Goal: Task Accomplishment & Management: Manage account settings

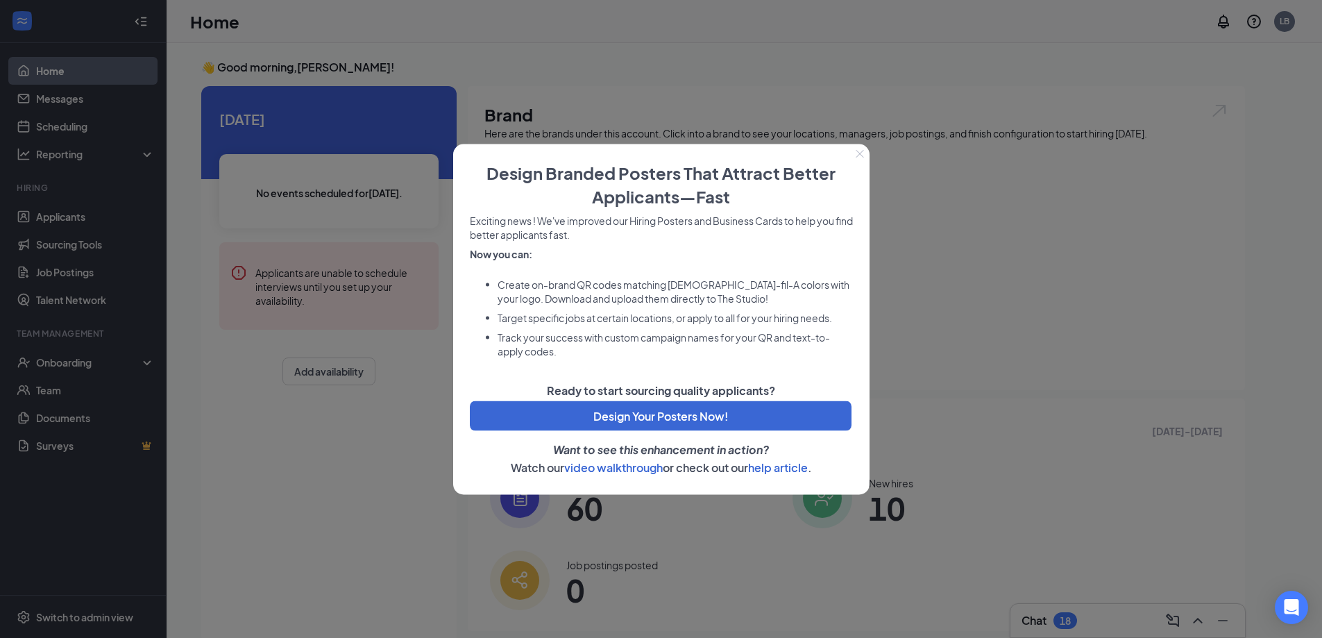
click at [855, 158] on button "Close" at bounding box center [859, 153] width 19 height 19
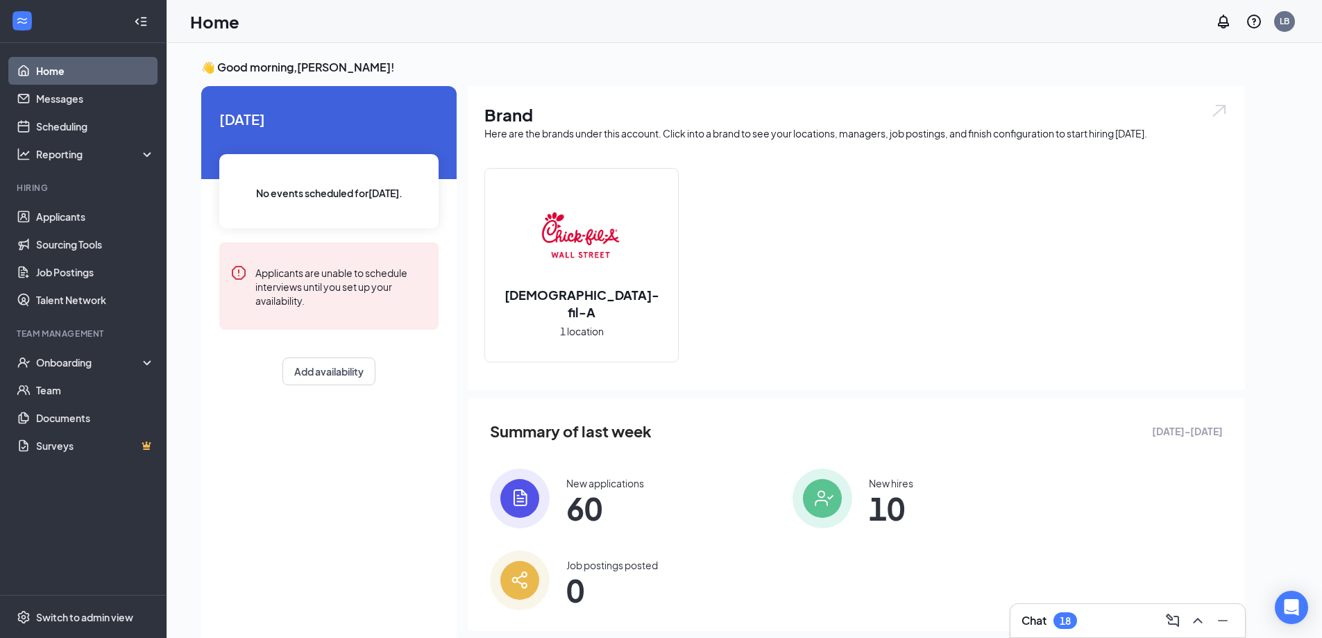
click at [489, 242] on div "[DEMOGRAPHIC_DATA]-fil-A 1 location" at bounding box center [581, 265] width 193 height 193
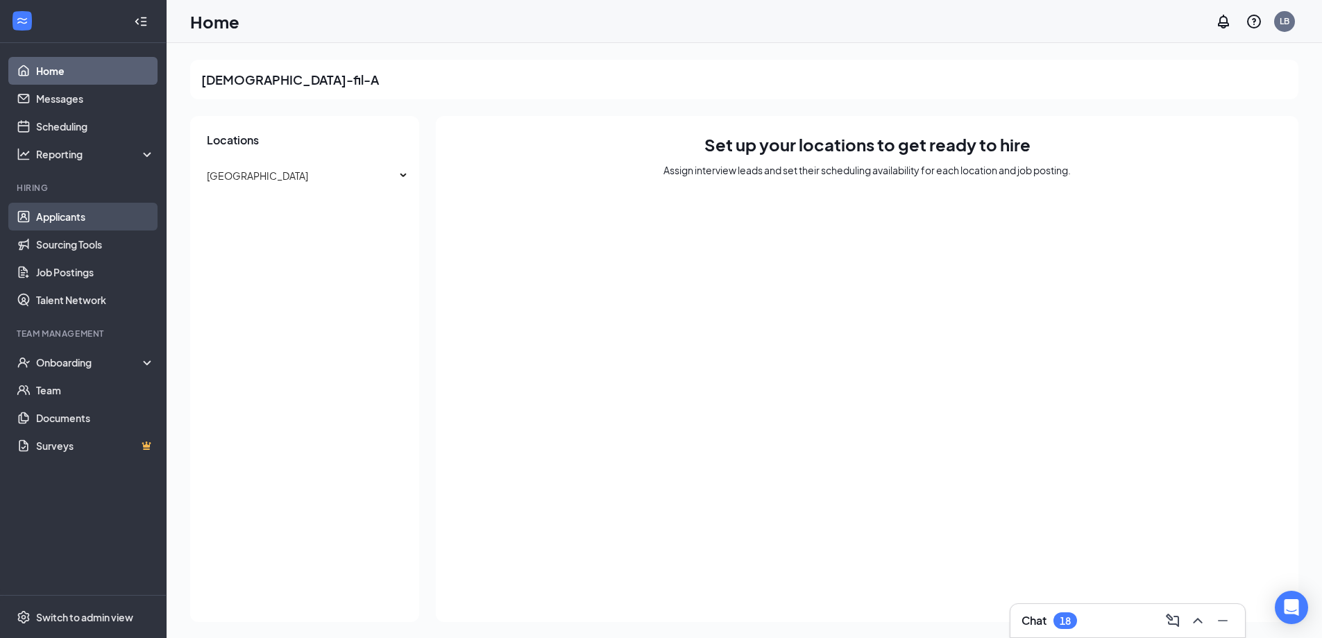
click at [58, 219] on link "Applicants" at bounding box center [95, 217] width 119 height 28
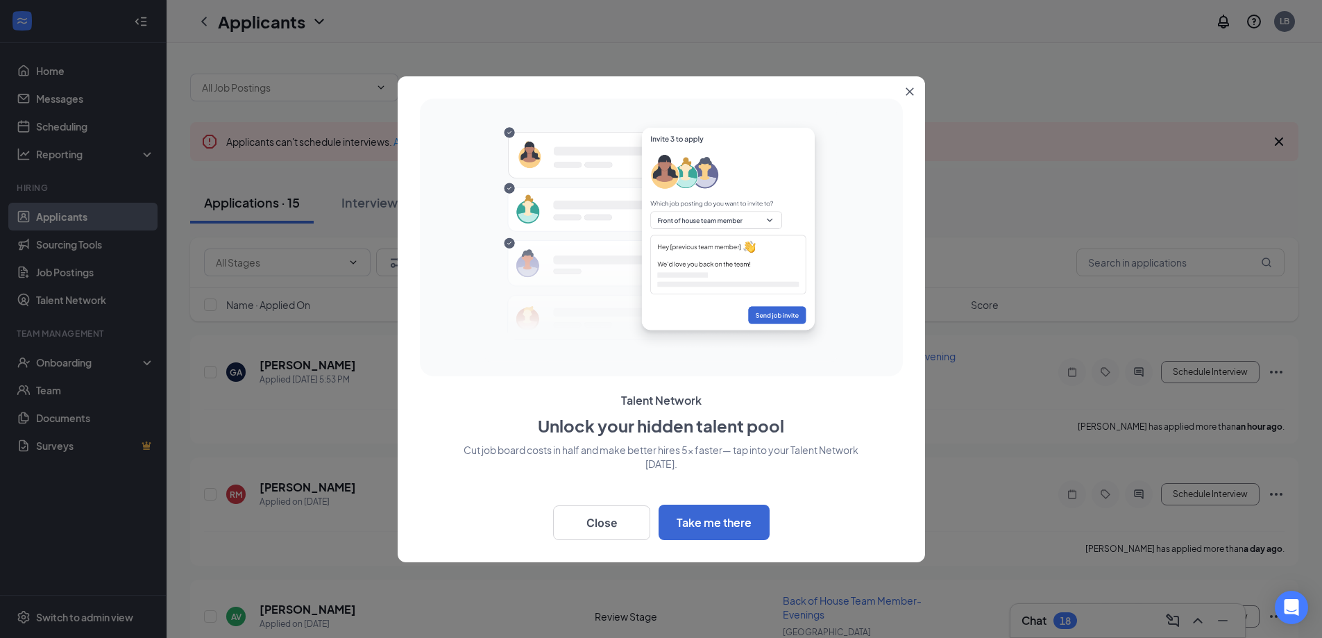
click at [912, 87] on icon "Close" at bounding box center [910, 91] width 8 height 8
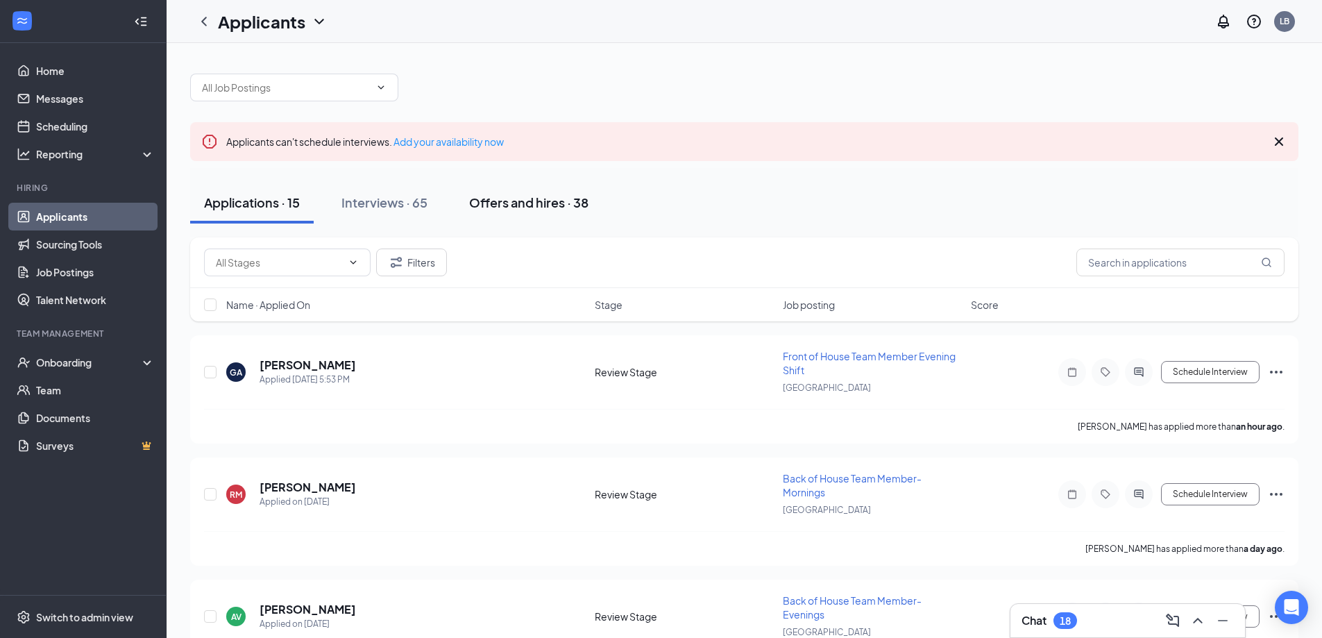
click at [534, 203] on div "Offers and hires · 38" at bounding box center [528, 202] width 119 height 17
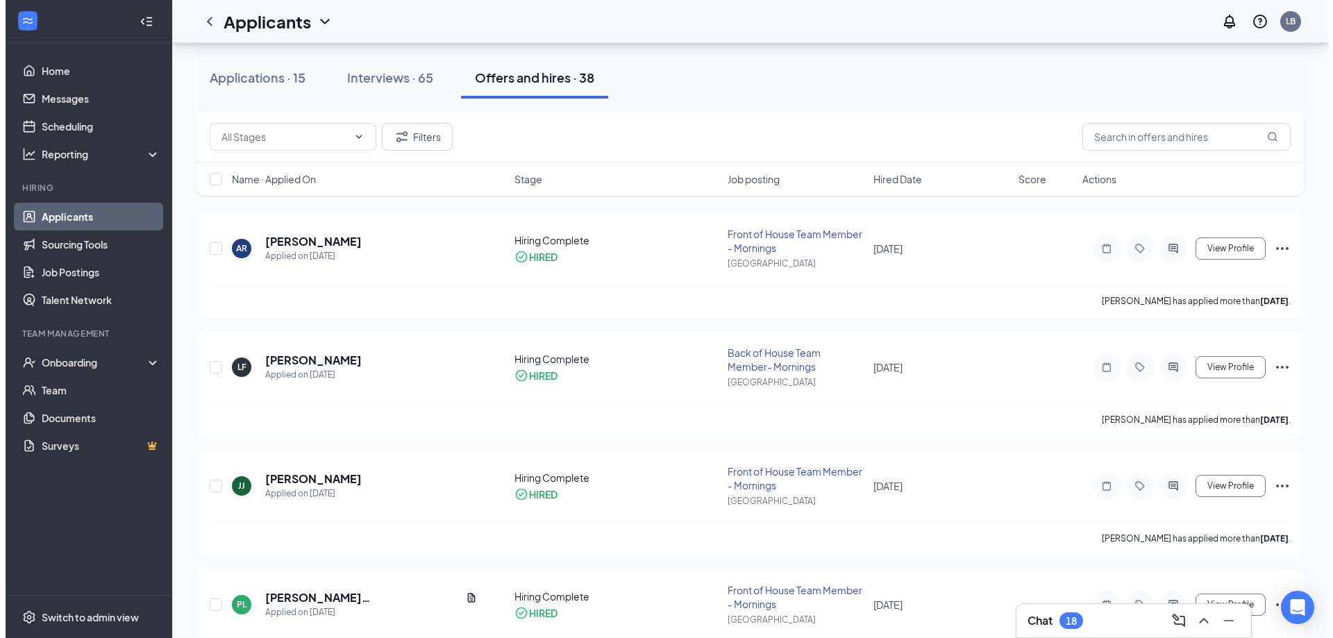
scroll to position [1041, 0]
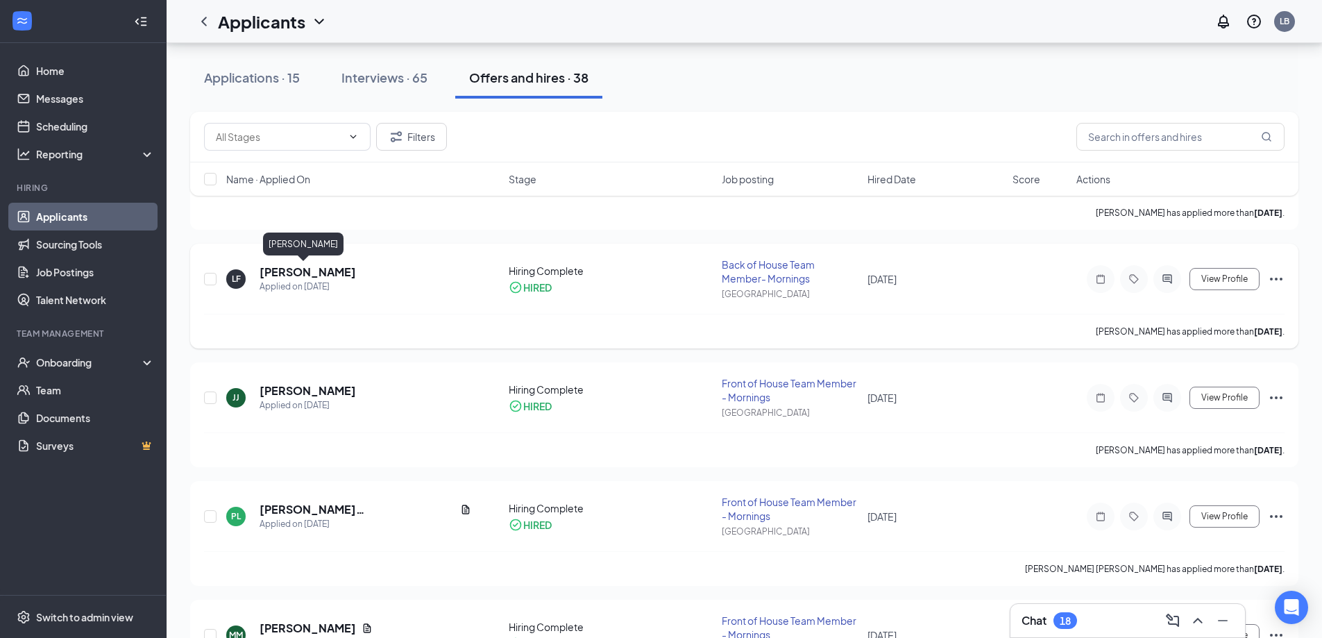
click at [299, 270] on h5 "[PERSON_NAME]" at bounding box center [308, 271] width 96 height 15
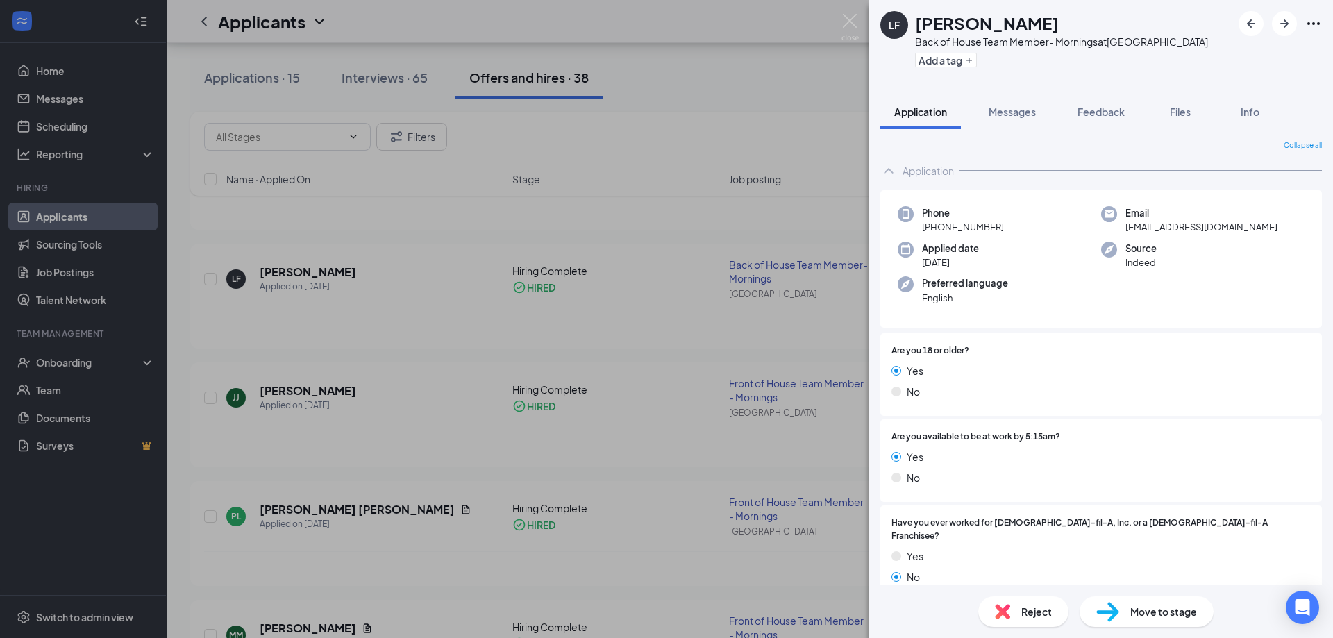
click at [430, 402] on div "LF [PERSON_NAME] Back of House Team Member- Mornings at [GEOGRAPHIC_DATA] Add a…" at bounding box center [666, 319] width 1333 height 638
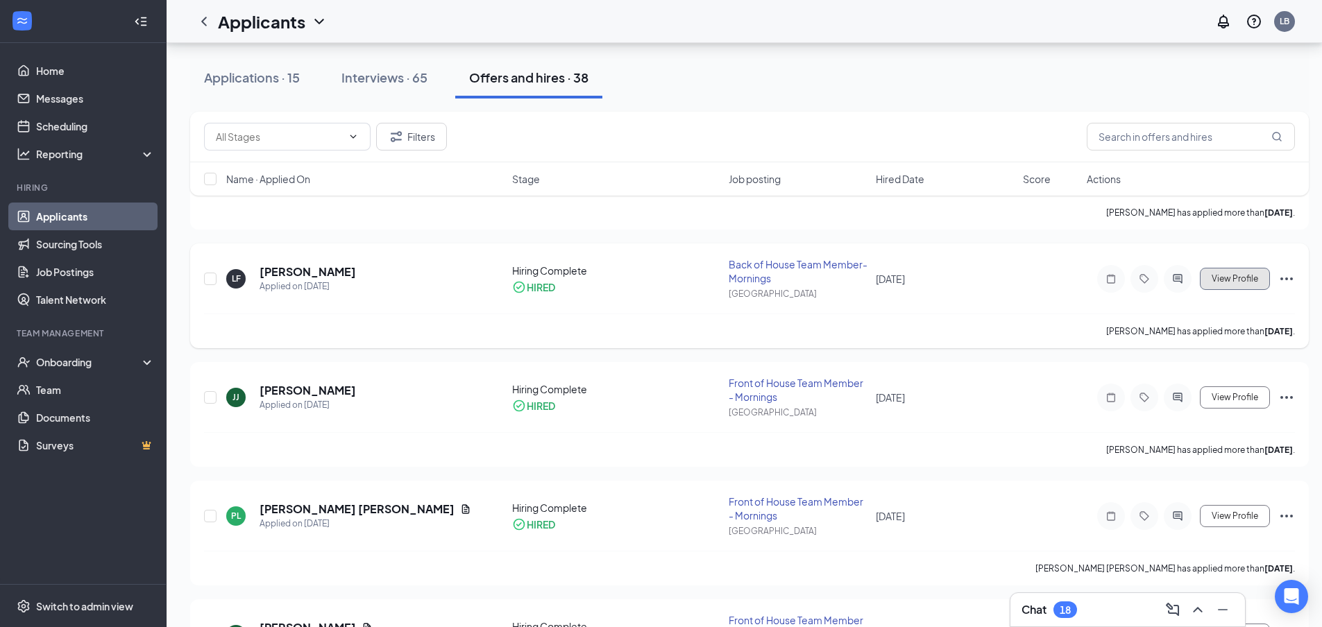
click at [1231, 278] on span "View Profile" at bounding box center [1235, 279] width 46 height 10
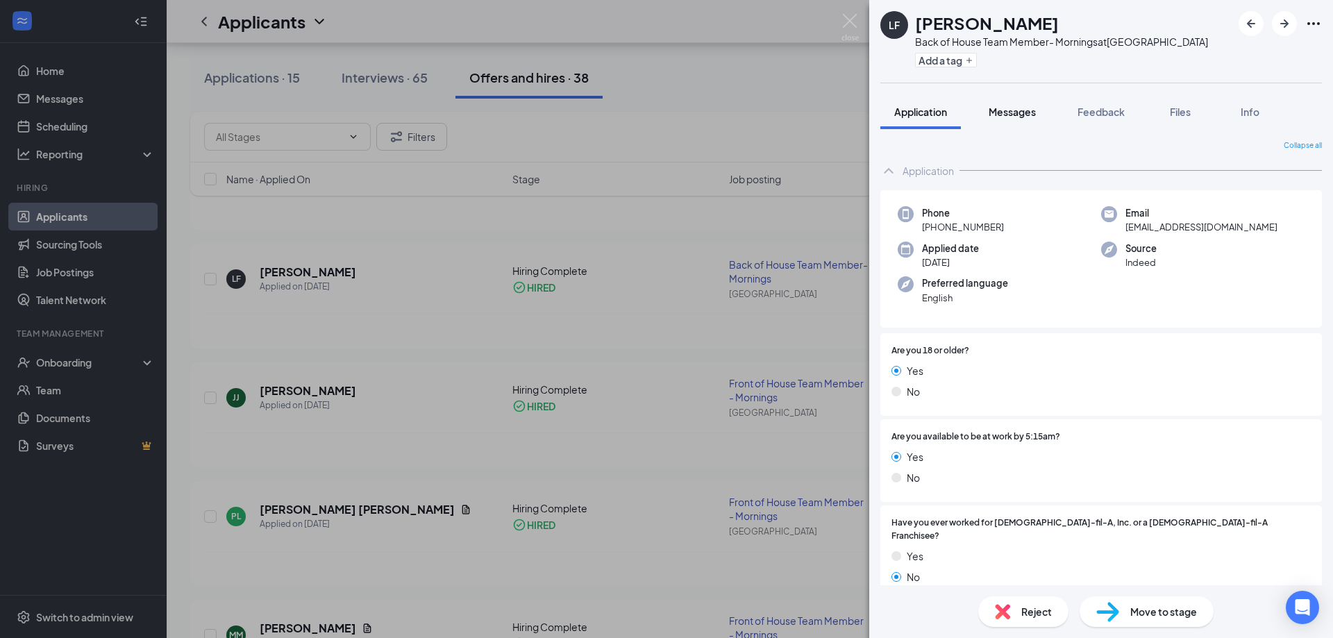
drag, startPoint x: 1022, startPoint y: 110, endPoint x: 1051, endPoint y: 108, distance: 29.3
click at [1022, 110] on span "Messages" at bounding box center [1011, 111] width 47 height 12
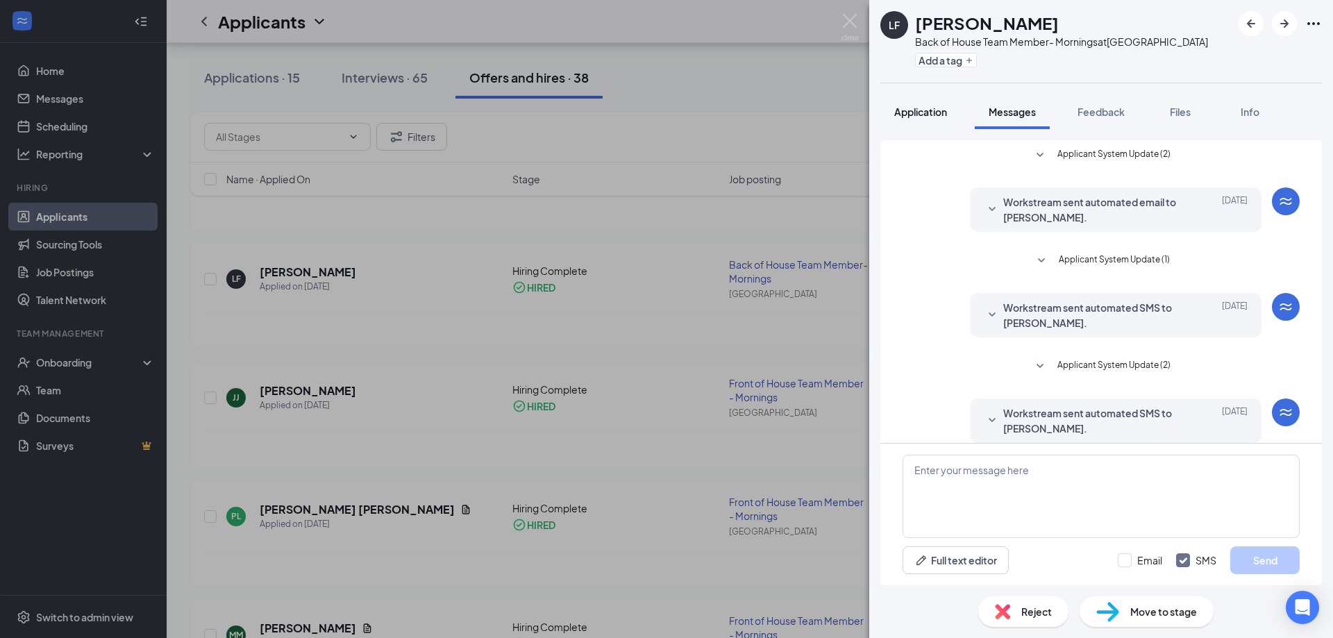
click at [924, 110] on span "Application" at bounding box center [920, 111] width 53 height 12
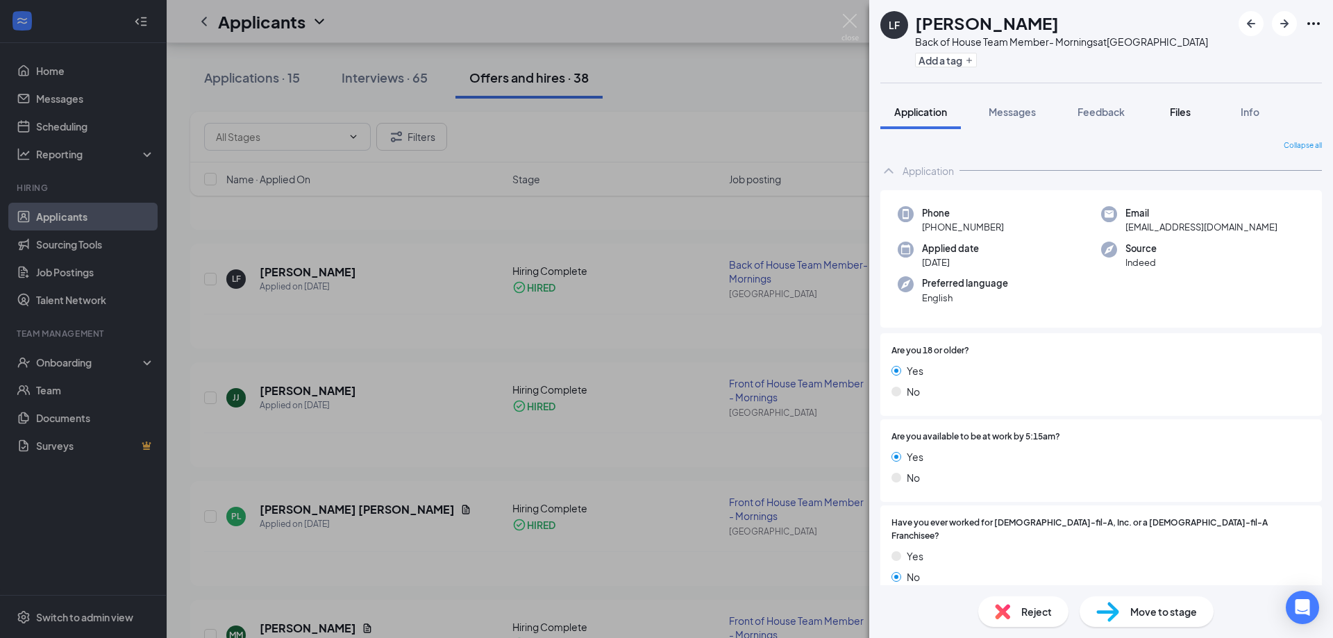
click at [1197, 116] on button "Files" at bounding box center [1180, 111] width 56 height 35
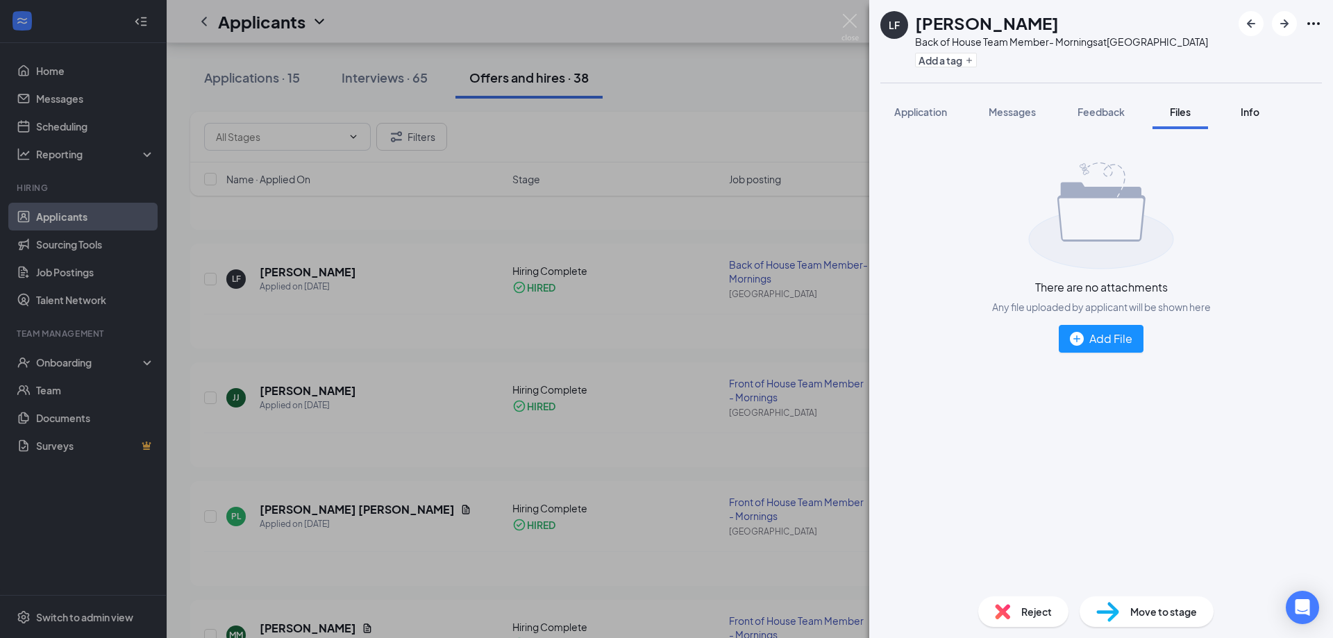
click at [1256, 115] on span "Info" at bounding box center [1249, 111] width 19 height 12
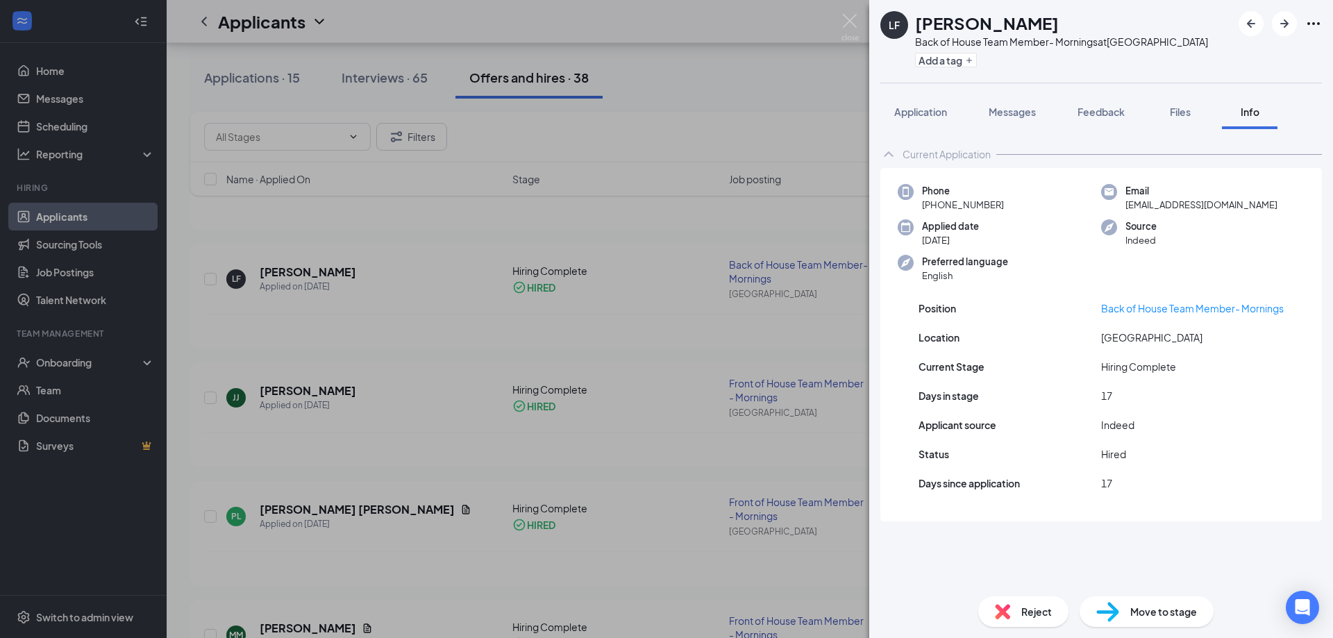
click at [1312, 19] on icon "Ellipses" at bounding box center [1313, 23] width 17 height 17
click at [1218, 55] on link "View full application" at bounding box center [1238, 56] width 150 height 14
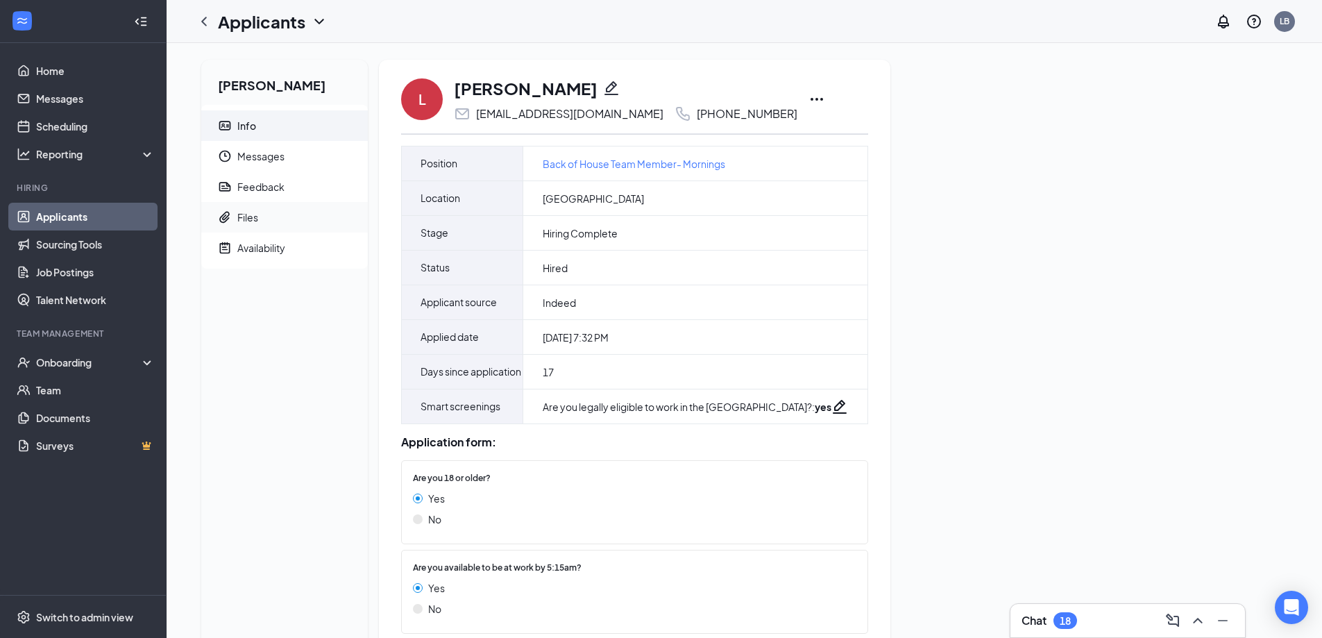
click at [246, 212] on div "Files" at bounding box center [247, 217] width 21 height 14
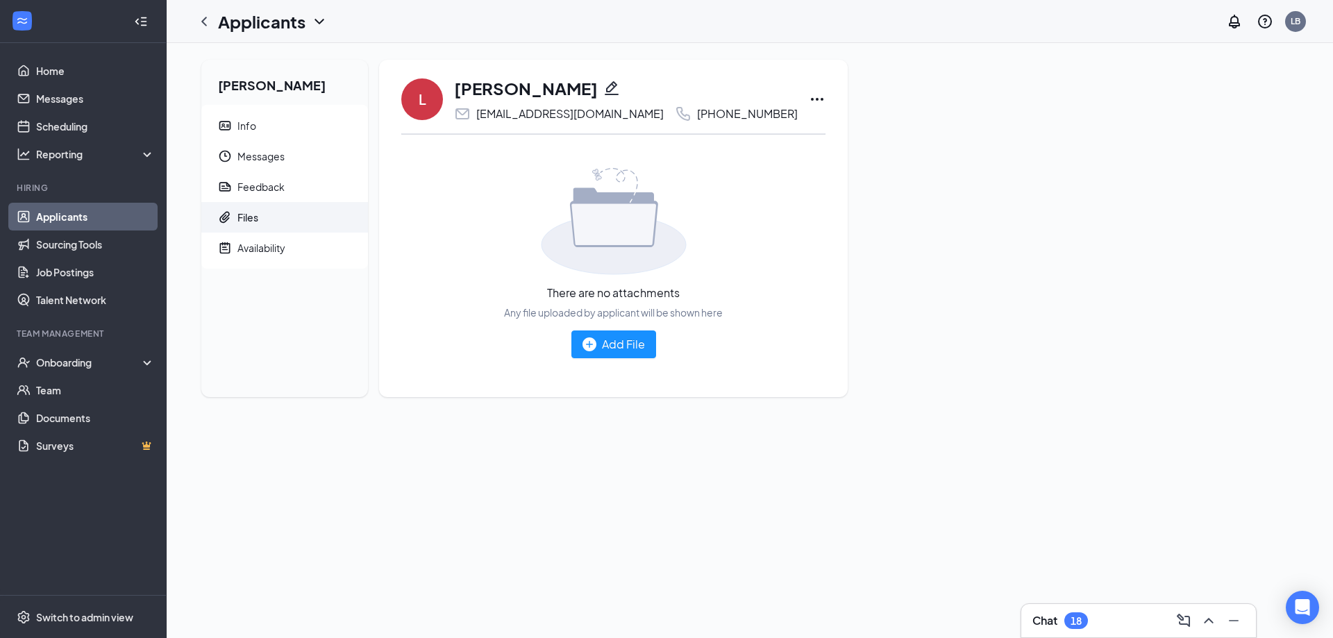
click at [809, 96] on icon "Ellipses" at bounding box center [817, 99] width 17 height 17
click at [251, 124] on div "Info" at bounding box center [246, 126] width 19 height 14
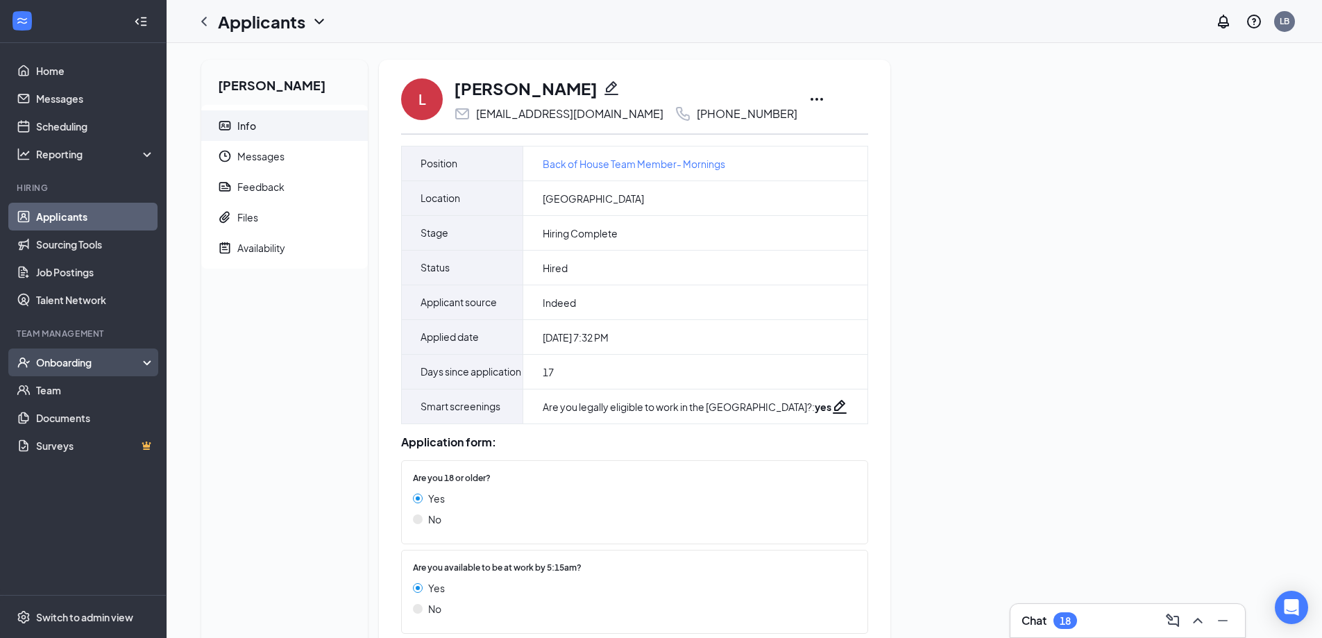
click at [54, 360] on div "Onboarding" at bounding box center [89, 362] width 107 height 14
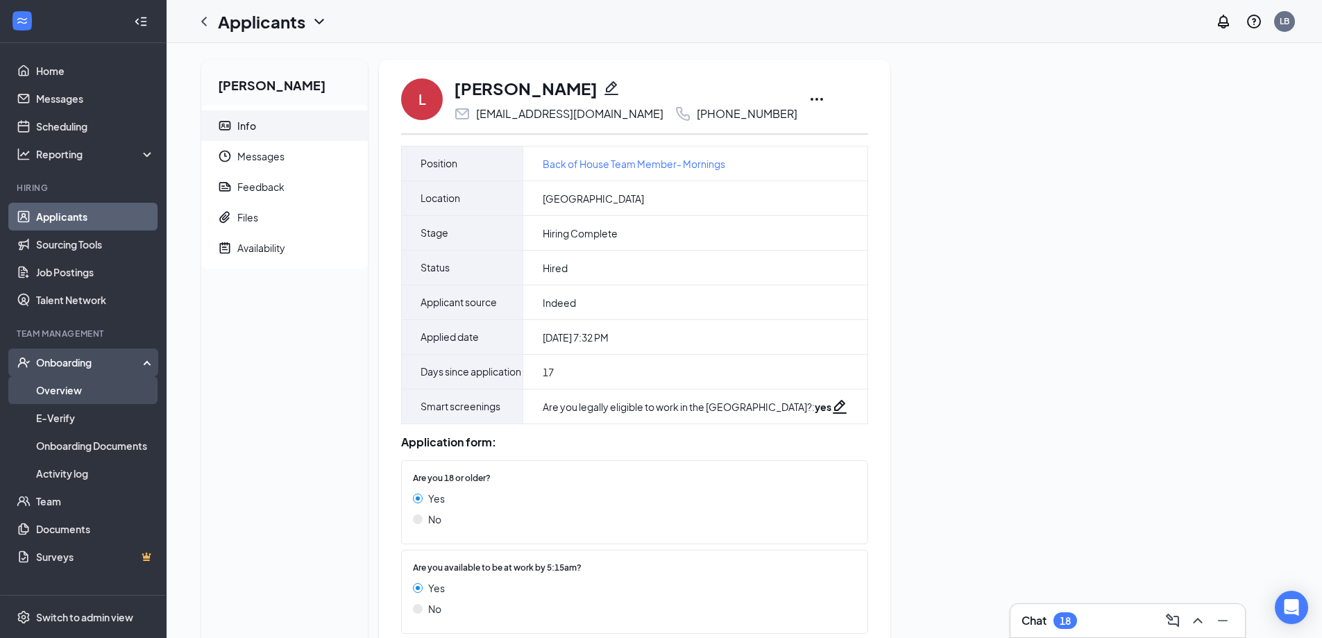
click at [58, 389] on link "Overview" at bounding box center [95, 390] width 119 height 28
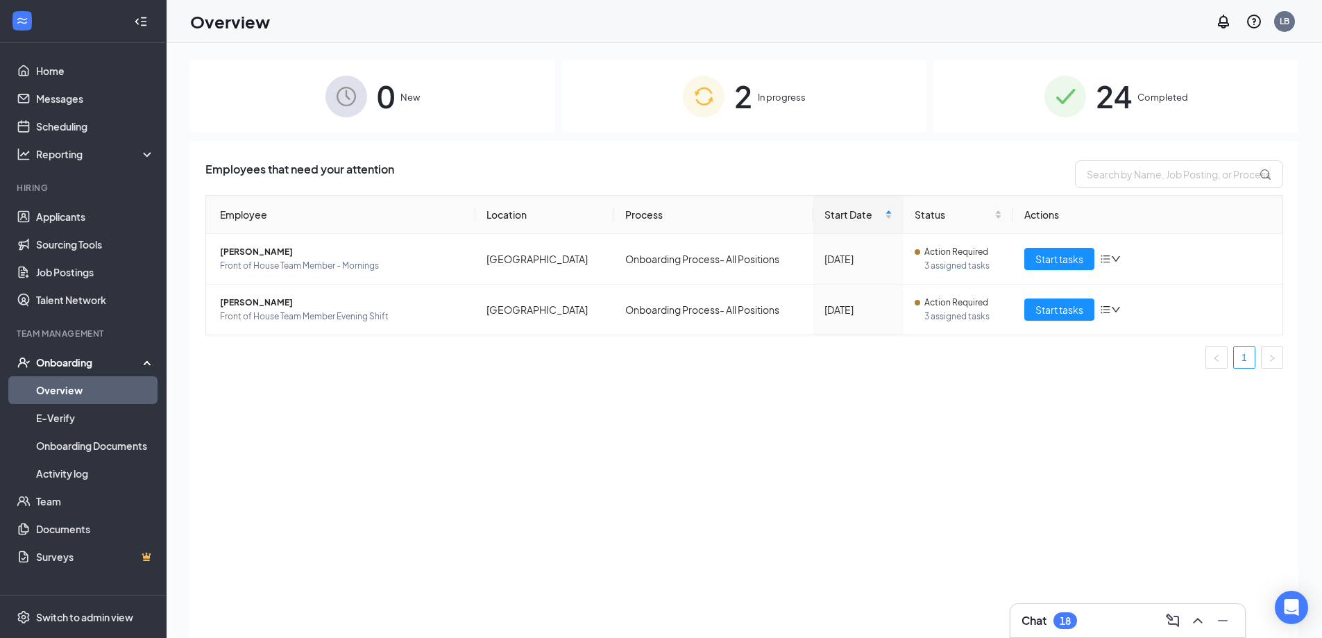
click at [1116, 114] on span "24" at bounding box center [1114, 96] width 36 height 48
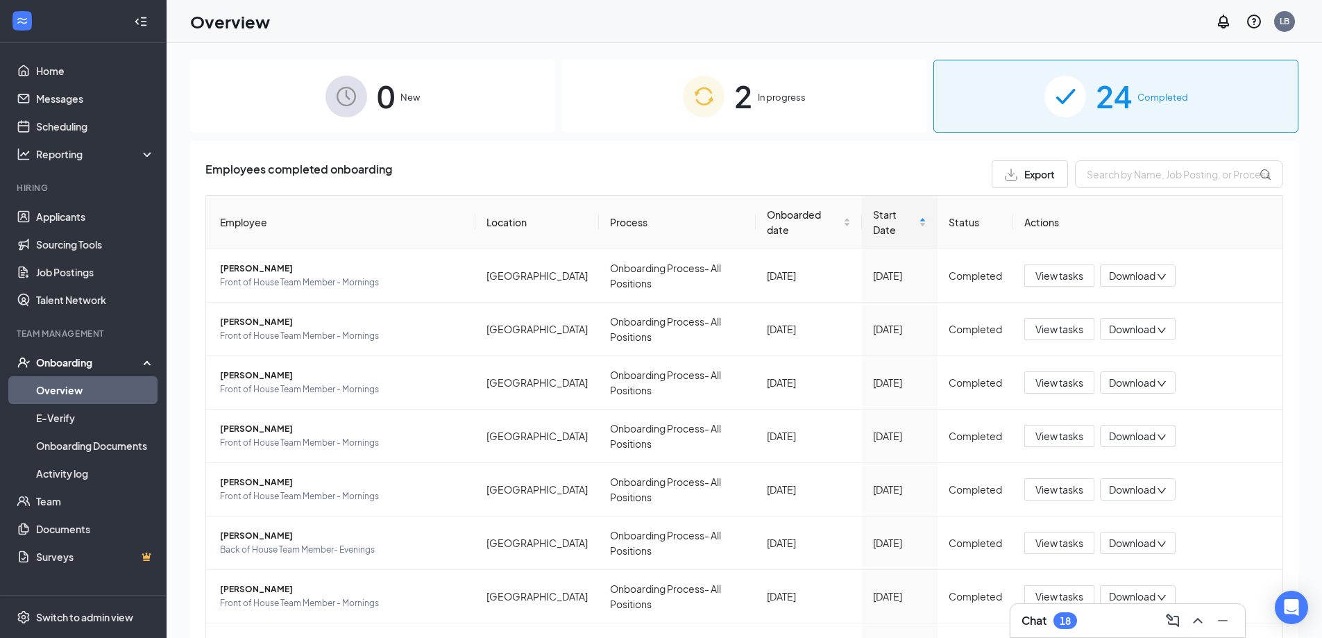
click at [786, 110] on div "2 In progress" at bounding box center [744, 96] width 365 height 73
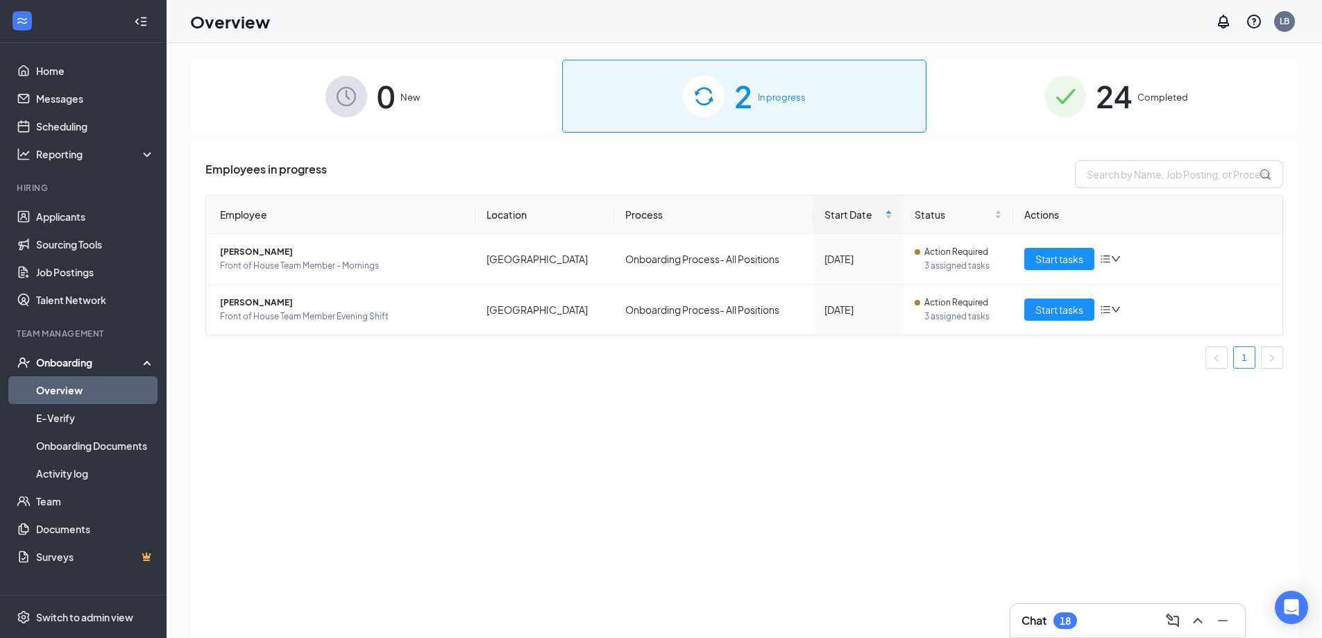
click at [1087, 98] on div "24 Completed" at bounding box center [1115, 96] width 365 height 73
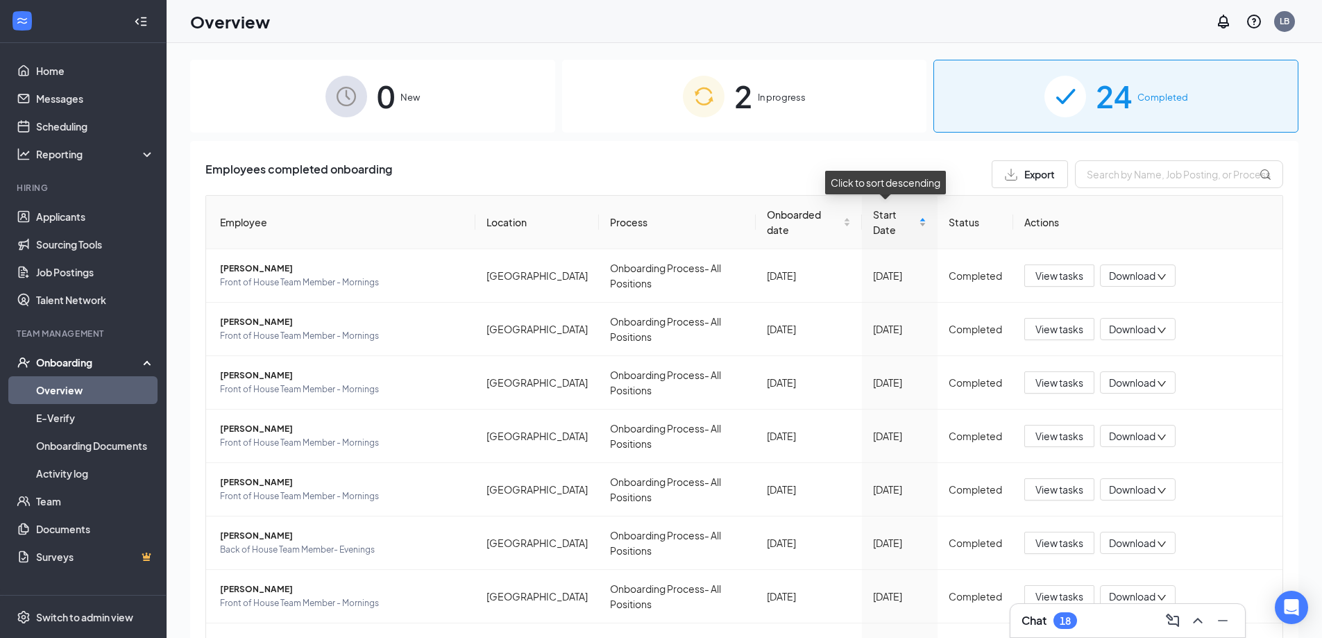
click at [904, 207] on div "Start Date" at bounding box center [899, 222] width 53 height 31
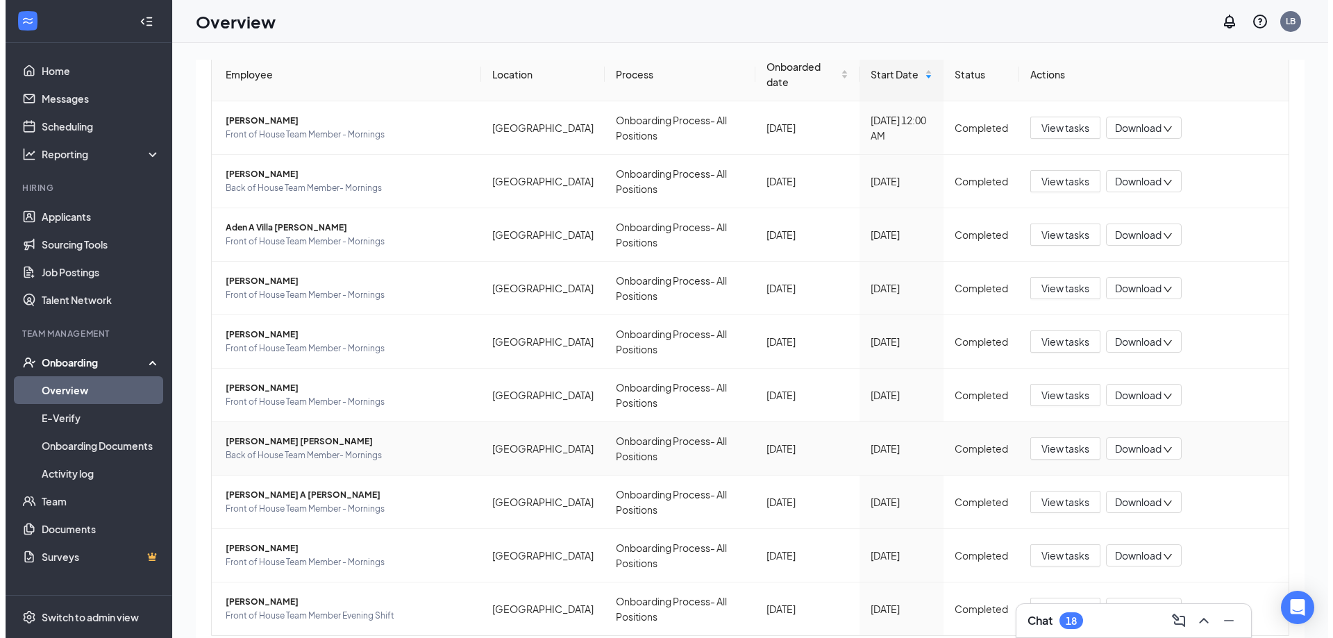
scroll to position [151, 0]
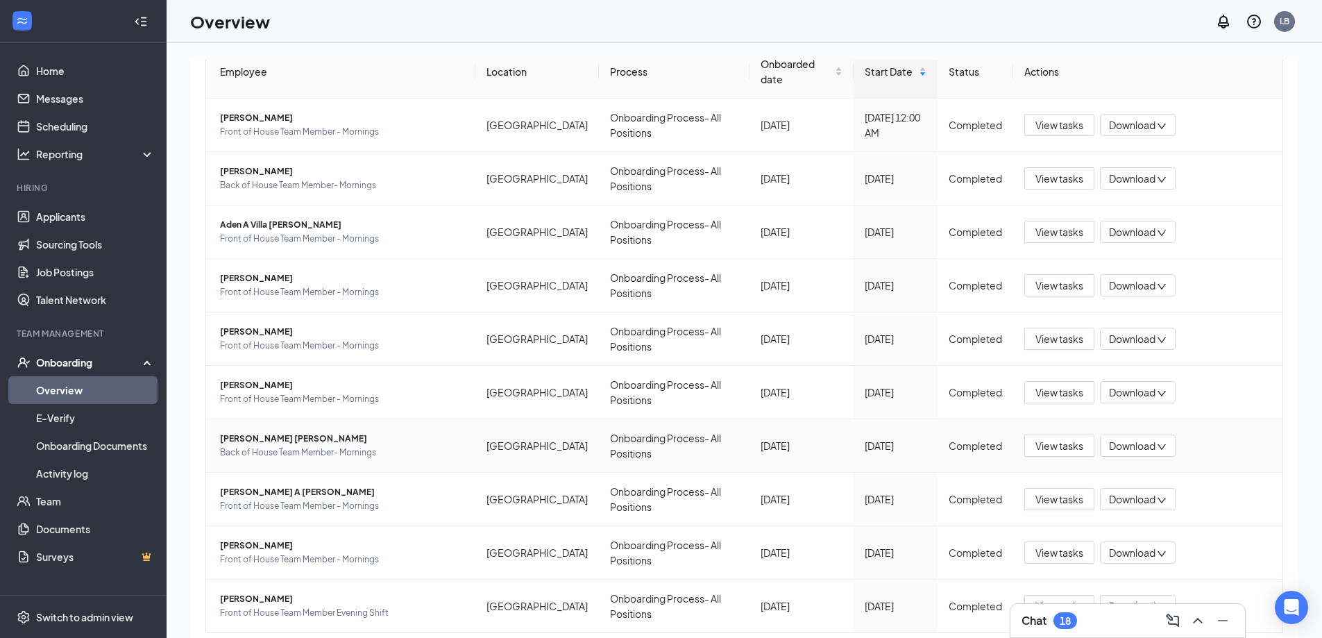
click at [399, 432] on span "Laura V Alvarado" at bounding box center [342, 439] width 244 height 14
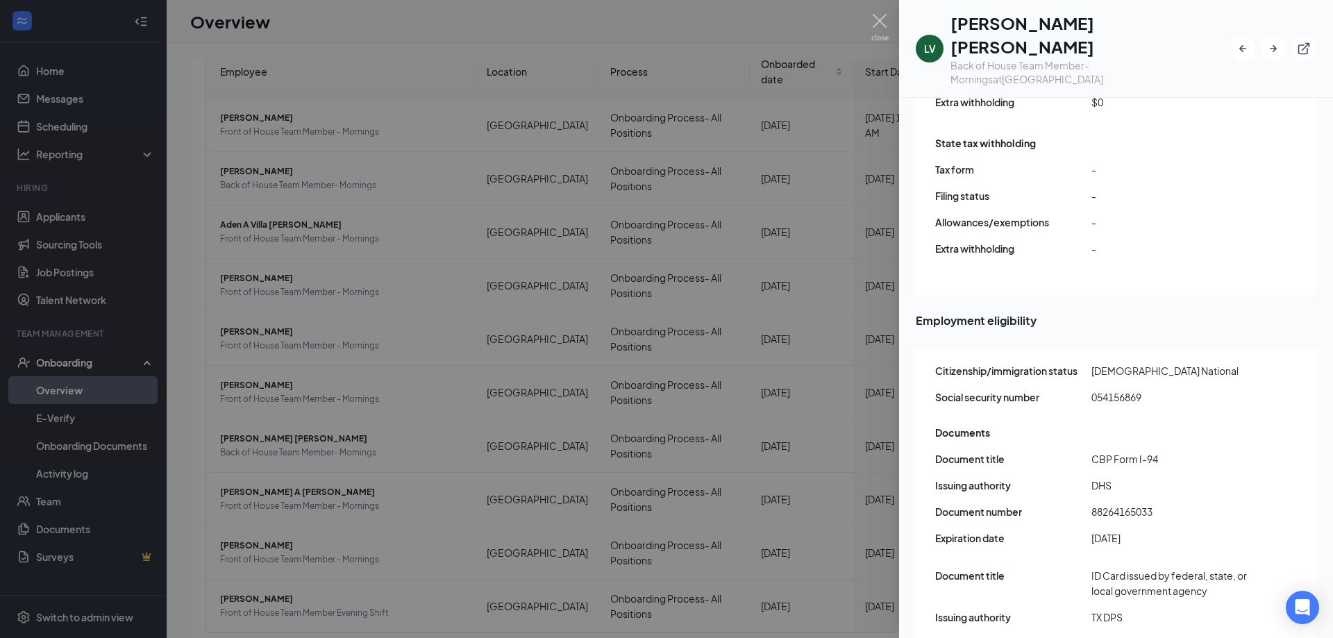
scroll to position [1284, 0]
